Goal: Navigation & Orientation: Find specific page/section

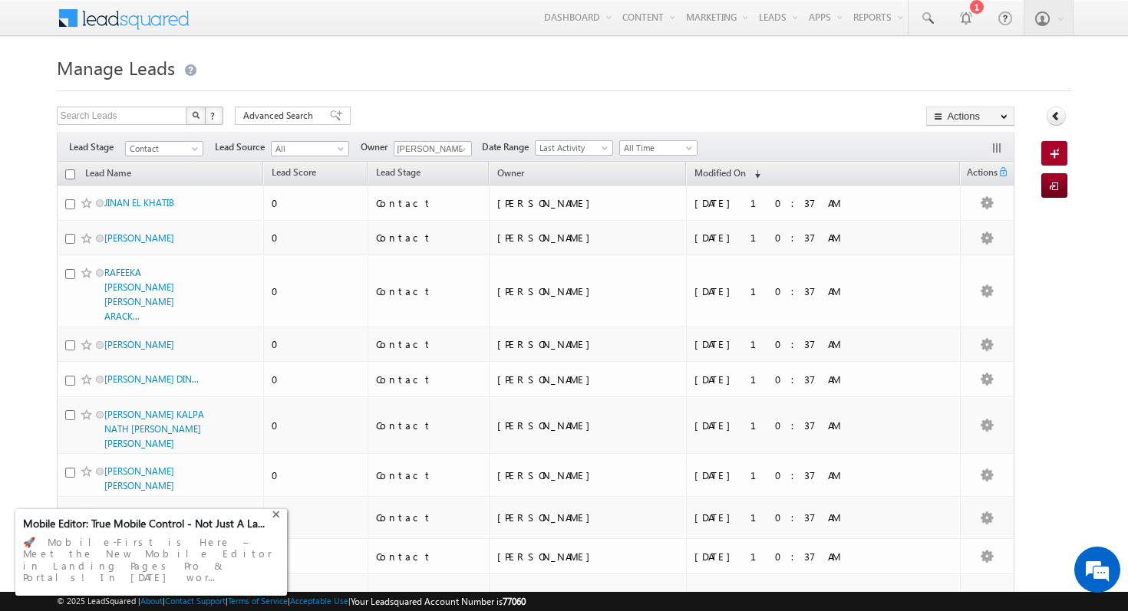
click at [279, 522] on div "+" at bounding box center [277, 513] width 18 height 18
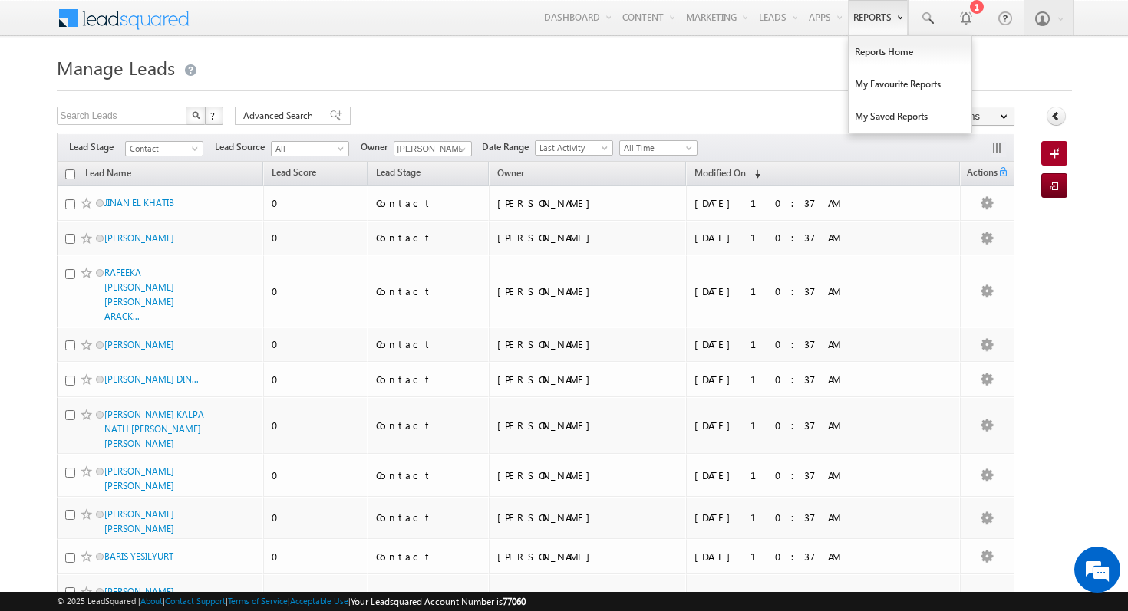
click at [869, 28] on link "Reports" at bounding box center [878, 17] width 60 height 35
click at [891, 44] on link "Reports Home" at bounding box center [909, 52] width 123 height 32
